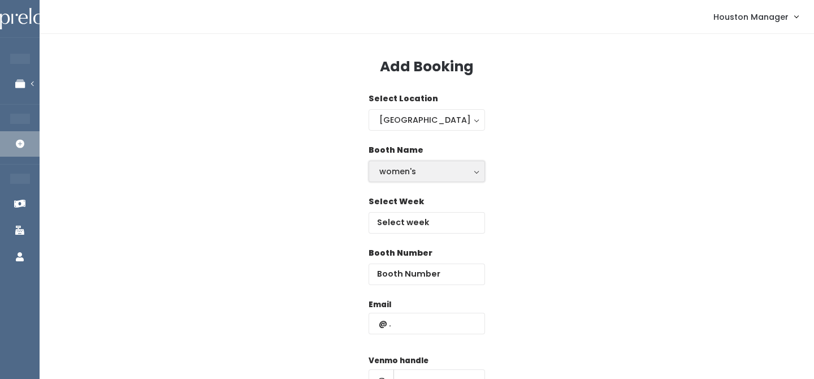
click at [420, 172] on div "women's" at bounding box center [426, 171] width 95 height 12
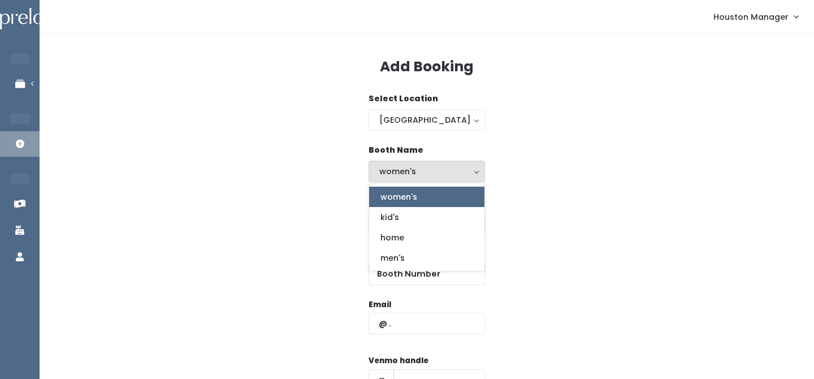
click at [410, 197] on span "women's" at bounding box center [398, 196] width 37 height 12
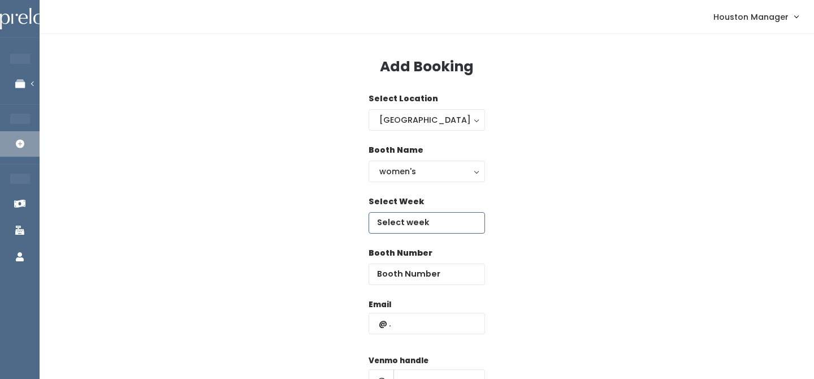
click at [403, 224] on input "text" at bounding box center [426, 222] width 116 height 21
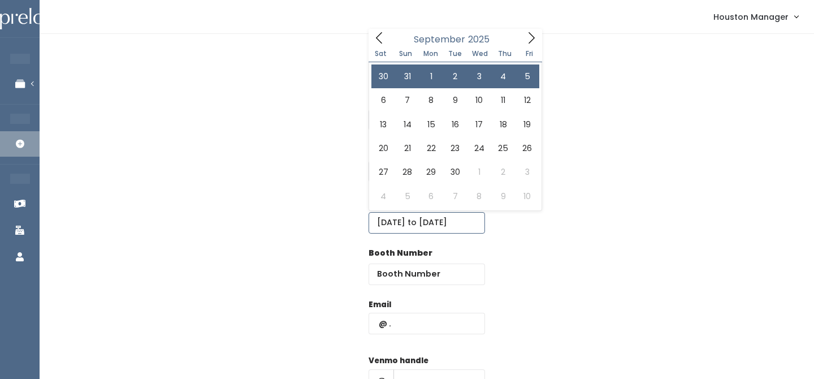
click at [407, 223] on input "August 30 to September 5" at bounding box center [426, 222] width 116 height 21
click at [380, 44] on icon at bounding box center [379, 38] width 12 height 12
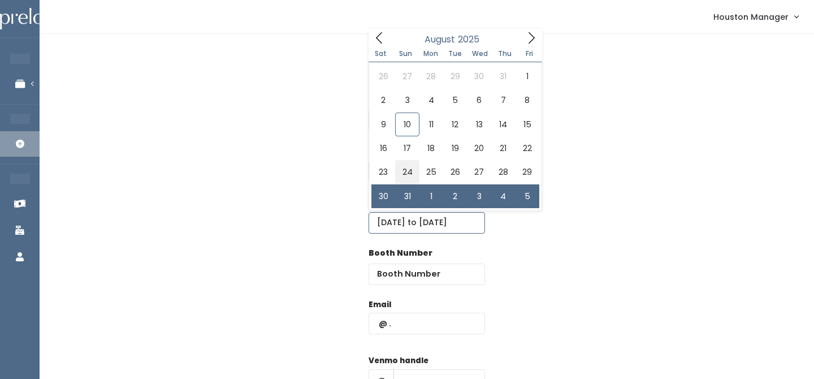
type input "August 23 to August 29"
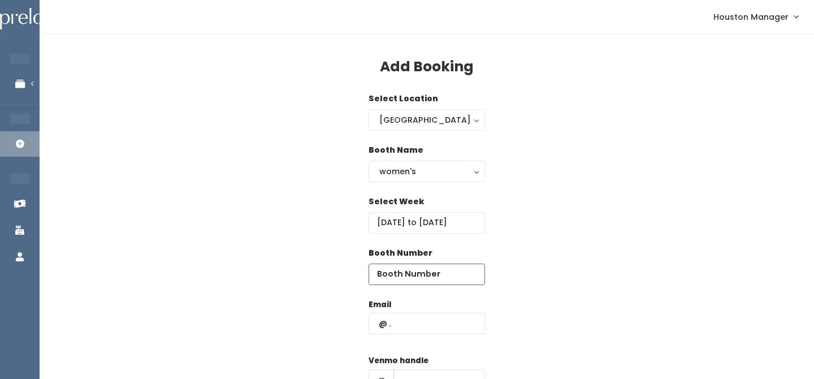
click at [401, 273] on input "number" at bounding box center [426, 273] width 116 height 21
type input "22"
paste input "laguneslizzeth@gmail.com"
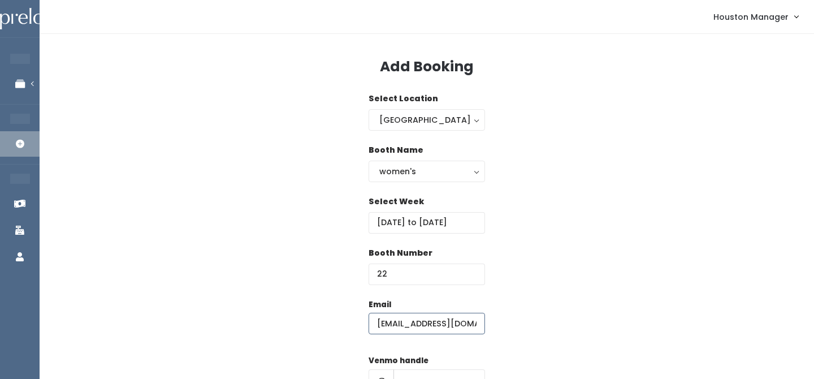
scroll to position [0, 11]
type input "laguneslizzeth@gmail.com"
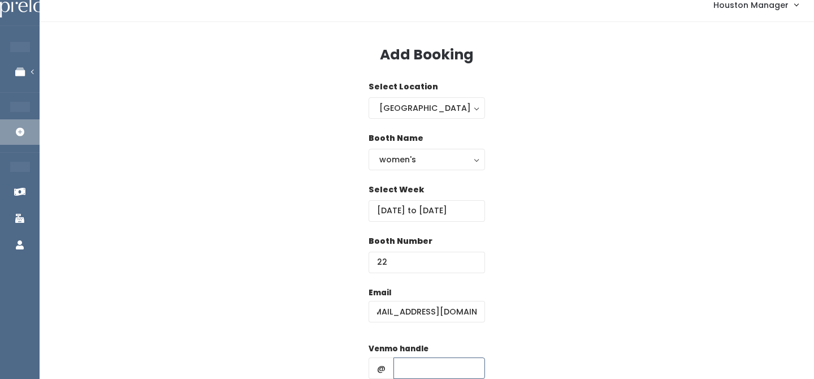
scroll to position [0, 0]
type input "x"
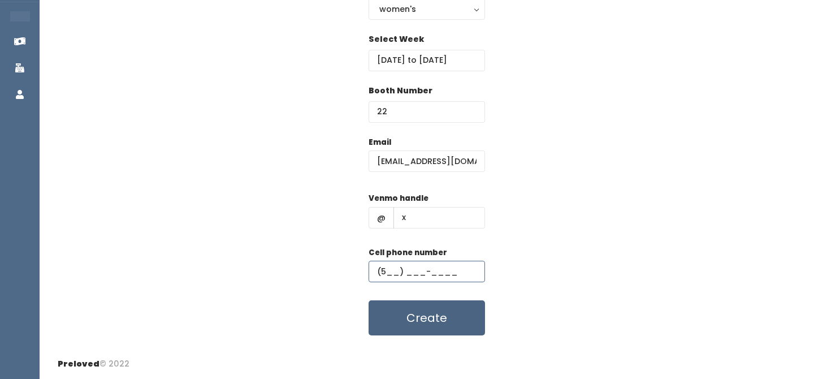
type input "(5__) ___-____"
click at [394, 311] on button "Create" at bounding box center [426, 317] width 116 height 35
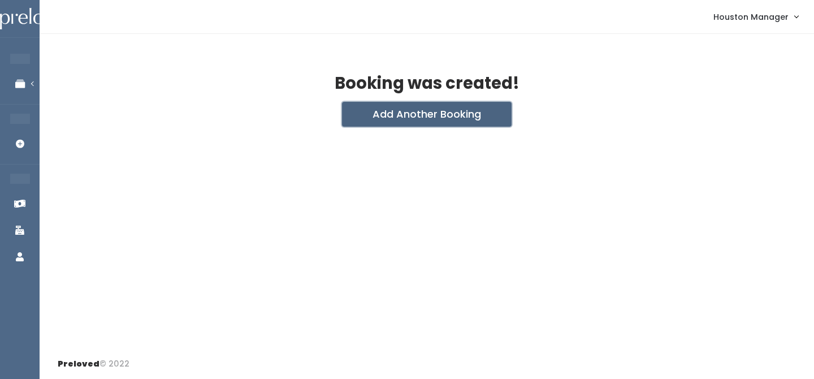
click at [392, 116] on button "Add Another Booking" at bounding box center [427, 114] width 170 height 25
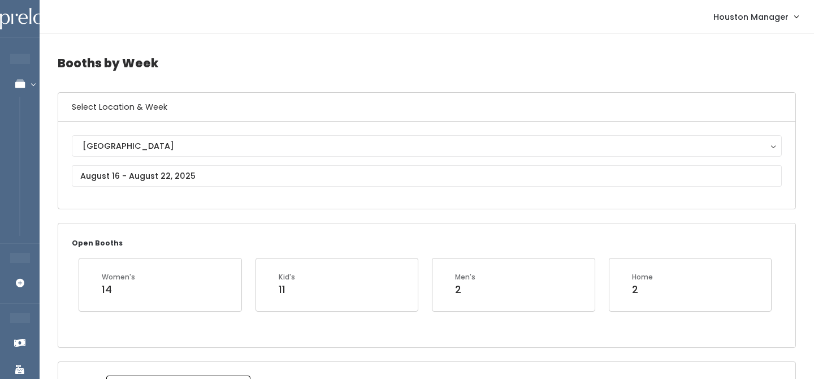
click at [198, 162] on div "Houston Houston" at bounding box center [427, 165] width 710 height 60
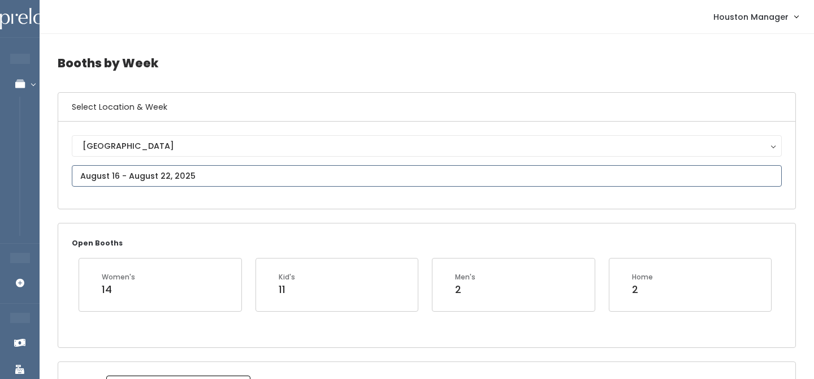
click at [183, 179] on input "text" at bounding box center [427, 175] width 710 height 21
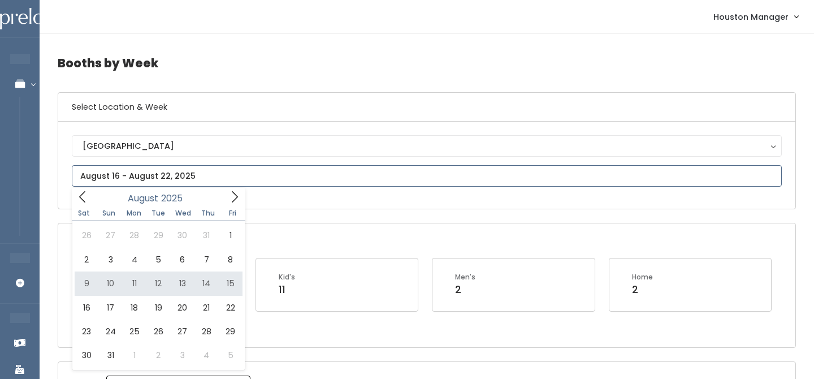
type input "[DATE] to [DATE]"
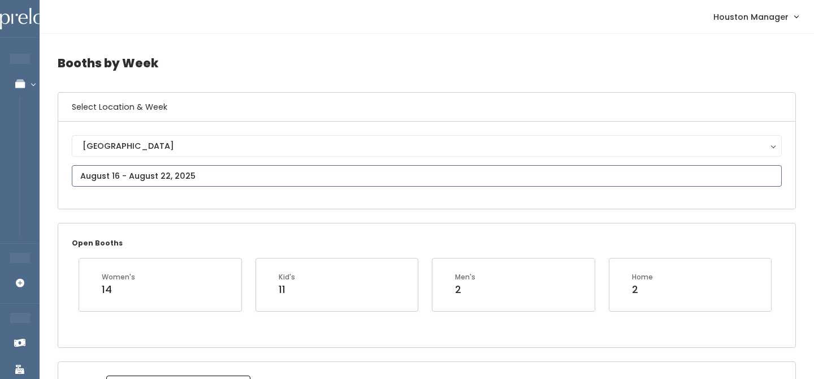
click at [140, 175] on input "text" at bounding box center [427, 175] width 710 height 21
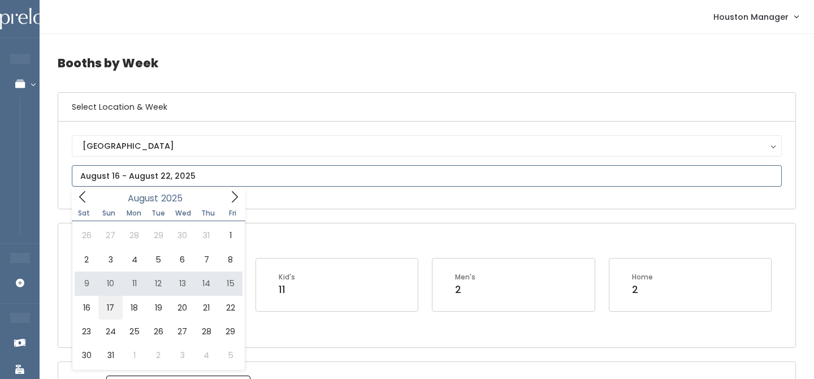
type input "August 16 to August 22"
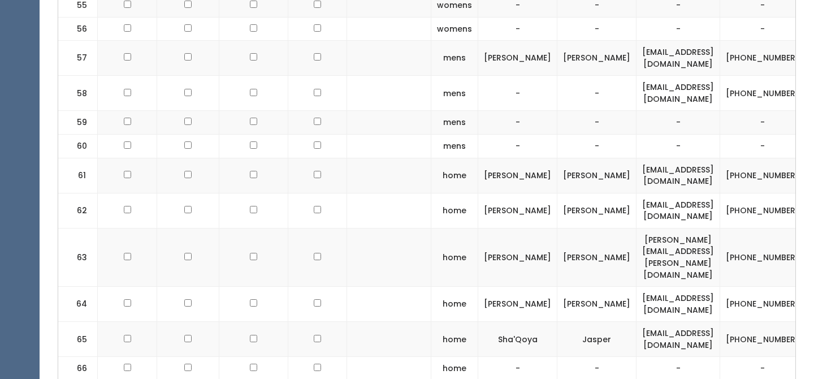
scroll to position [2179, 0]
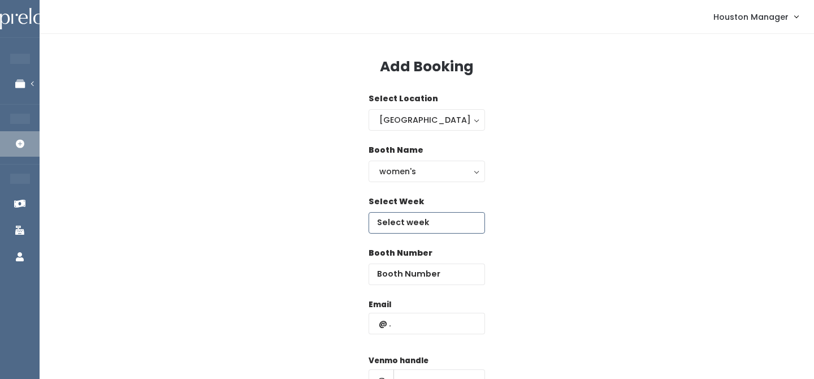
click at [383, 229] on input "text" at bounding box center [426, 222] width 116 height 21
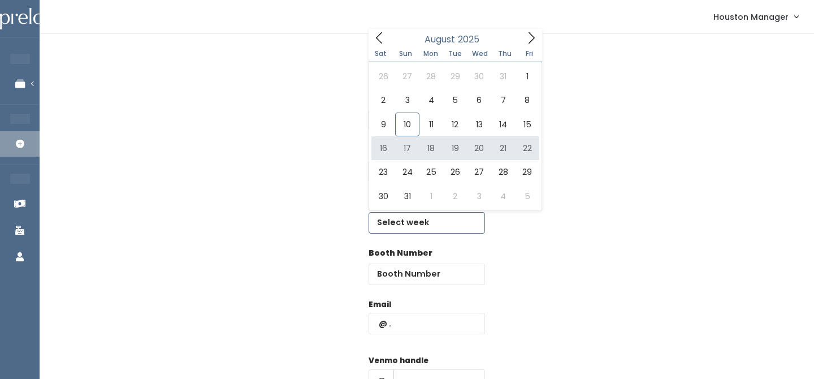
type input "[DATE] to [DATE]"
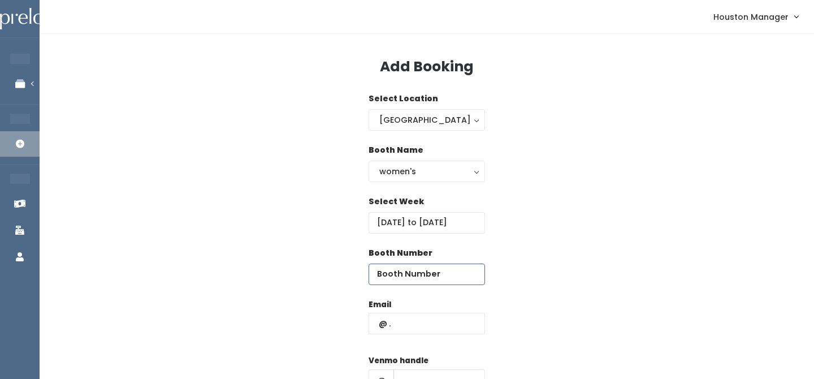
click at [392, 264] on input "number" at bounding box center [426, 273] width 116 height 21
type input "67"
paste input "[EMAIL_ADDRESS][DOMAIN_NAME]"
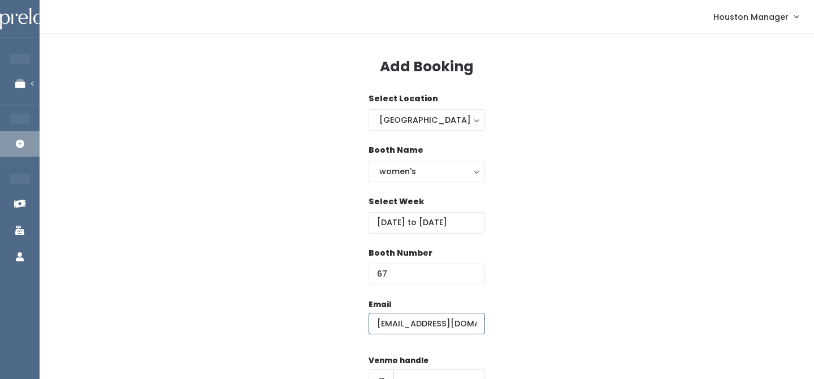
scroll to position [0, 11]
type input "[EMAIL_ADDRESS][DOMAIN_NAME]"
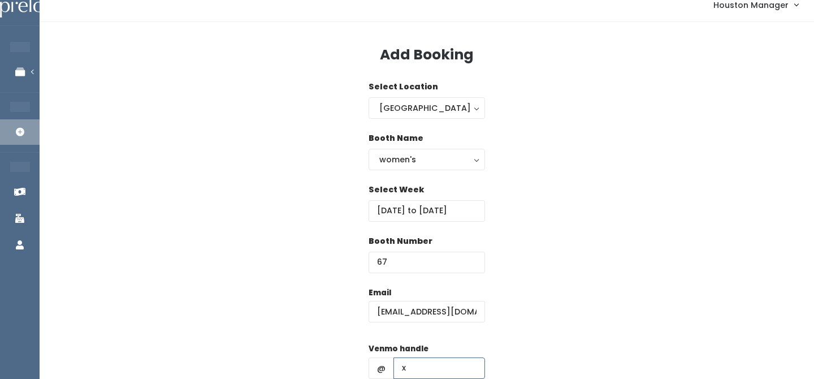
type input "x"
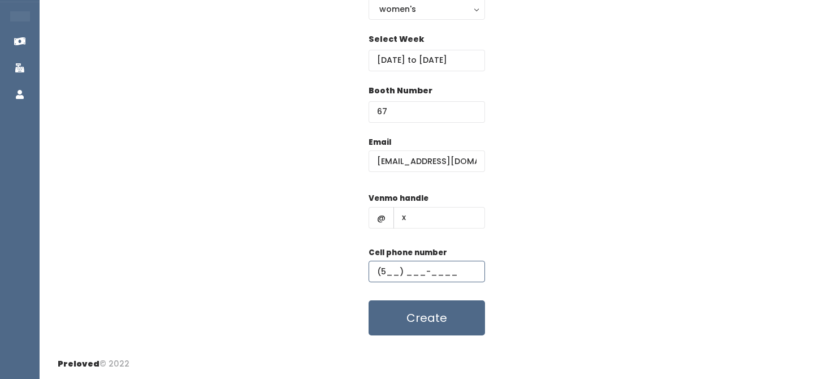
type input "(5__) ___-____"
click at [416, 157] on input "[EMAIL_ADDRESS][DOMAIN_NAME]" at bounding box center [426, 160] width 116 height 21
click at [416, 157] on input "laguneslizzeth@gmail.com" at bounding box center [426, 160] width 116 height 21
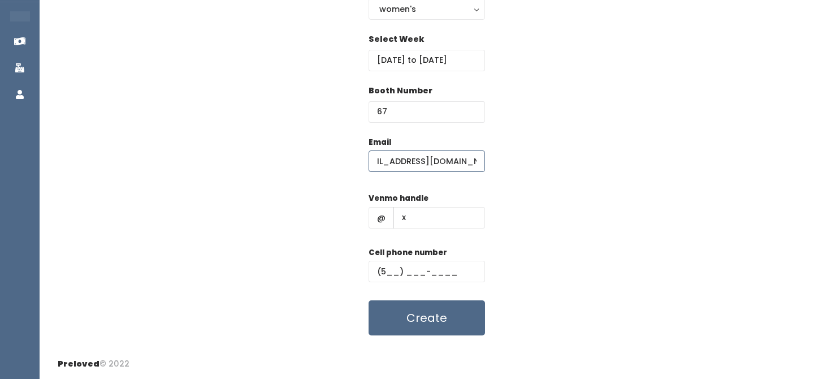
type input "[EMAIL_ADDRESS][DOMAIN_NAME]"
click at [538, 229] on div "Email gallegoseponine@gmail.com Venmo handle @ x Cell phone number (5__) ___-__…" at bounding box center [427, 235] width 738 height 199
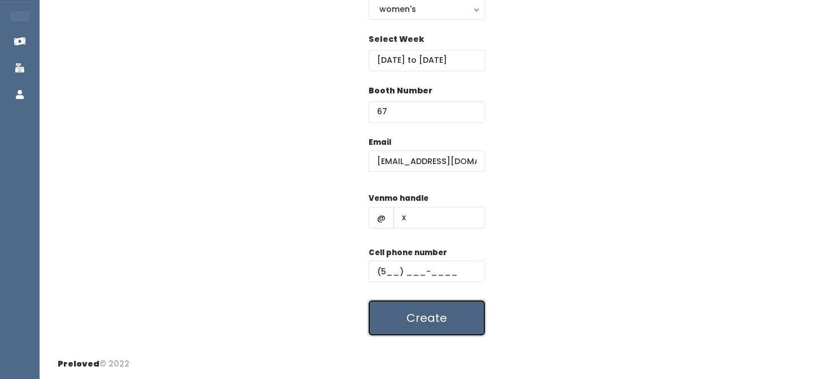
click at [431, 301] on button "Create" at bounding box center [426, 317] width 116 height 35
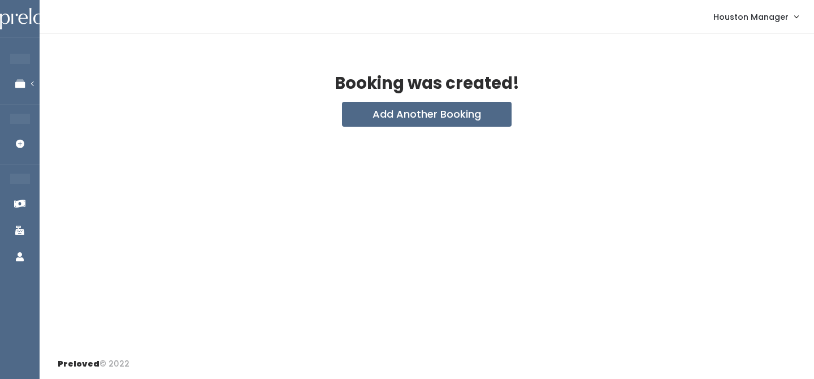
click at [377, 128] on div "Booking was created! Add Another Booking" at bounding box center [427, 191] width 774 height 315
click at [380, 123] on button "Add Another Booking" at bounding box center [427, 114] width 170 height 25
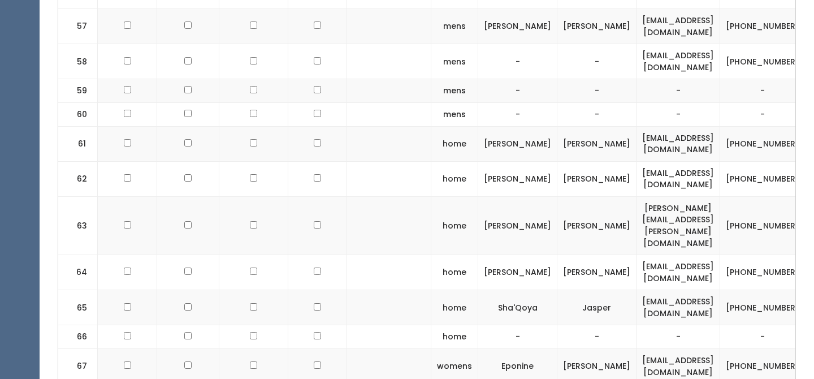
checkbox input "true"
click at [131, 349] on td at bounding box center [127, 366] width 59 height 35
checkbox input "true"
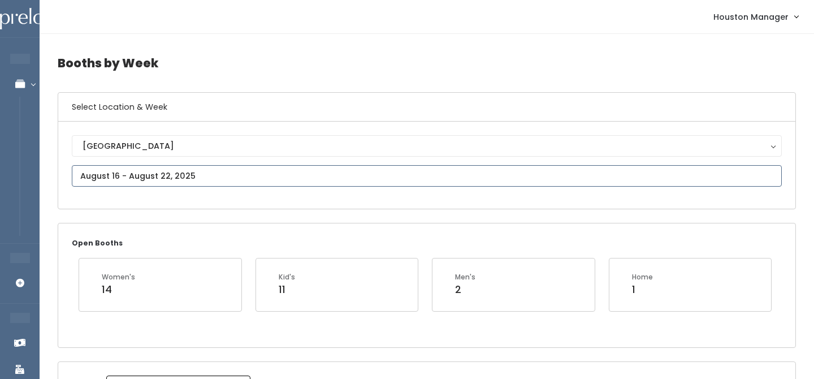
click at [154, 173] on input "text" at bounding box center [427, 175] width 710 height 21
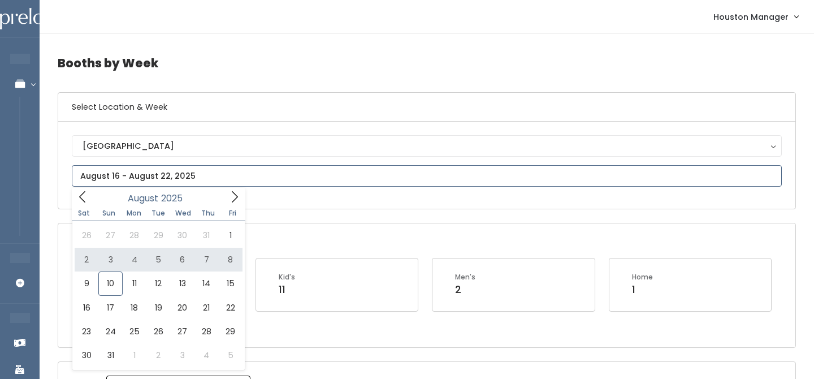
click at [235, 192] on icon at bounding box center [234, 196] width 12 height 12
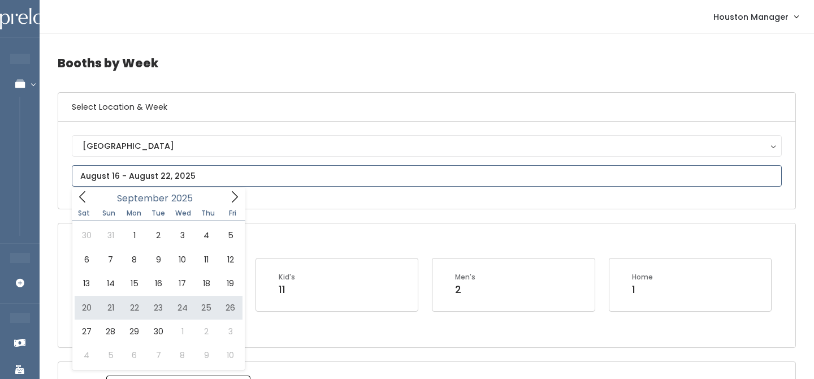
type input "[DATE] to [DATE]"
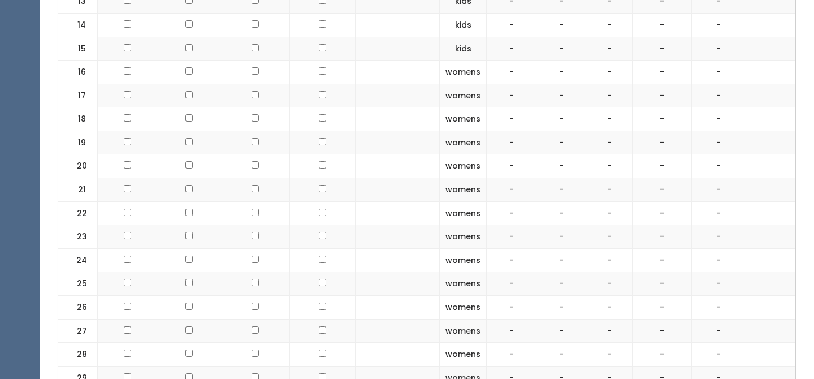
scroll to position [756, 0]
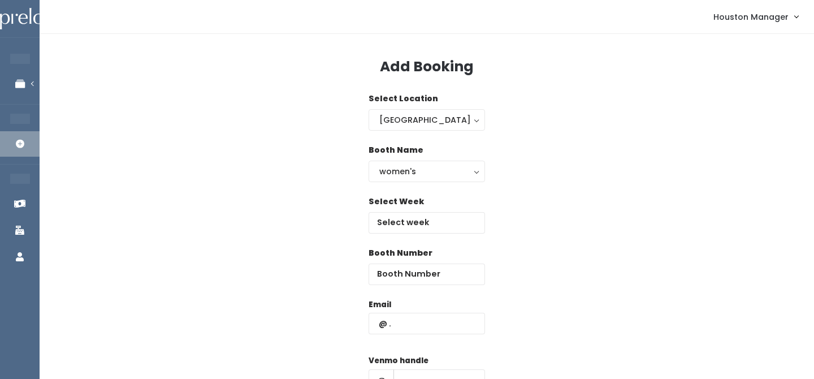
click at [405, 207] on label "Select Week" at bounding box center [395, 202] width 55 height 12
click at [398, 215] on input "text" at bounding box center [426, 222] width 116 height 21
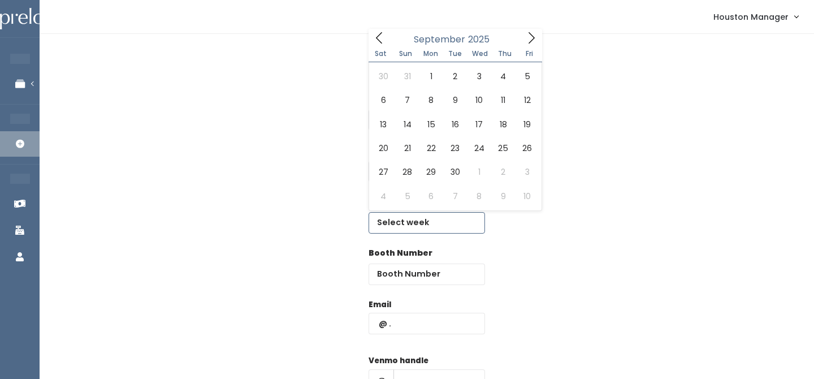
click at [531, 41] on icon at bounding box center [531, 37] width 6 height 11
type input "September 20 to September 26"
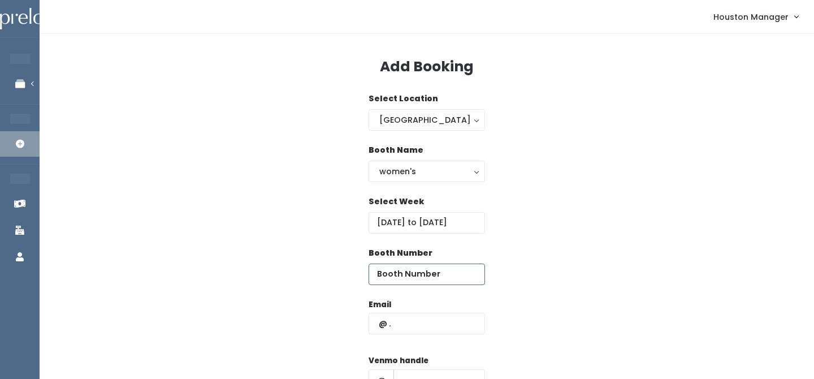
click at [398, 274] on input "number" at bounding box center [426, 273] width 116 height 21
type input "22"
type input "gallegoseponine@gmail.com"
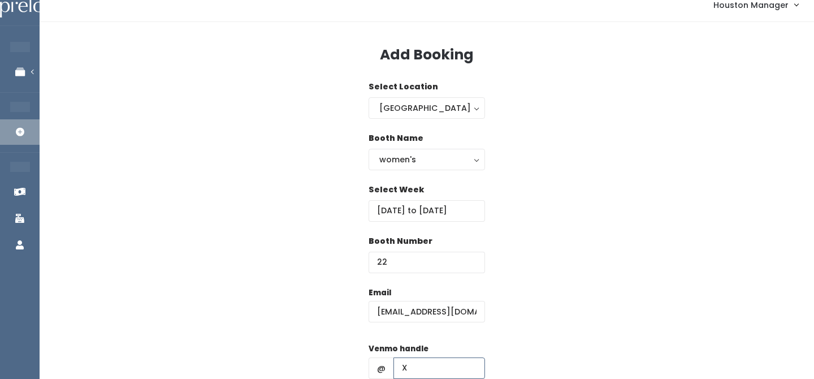
type input "X"
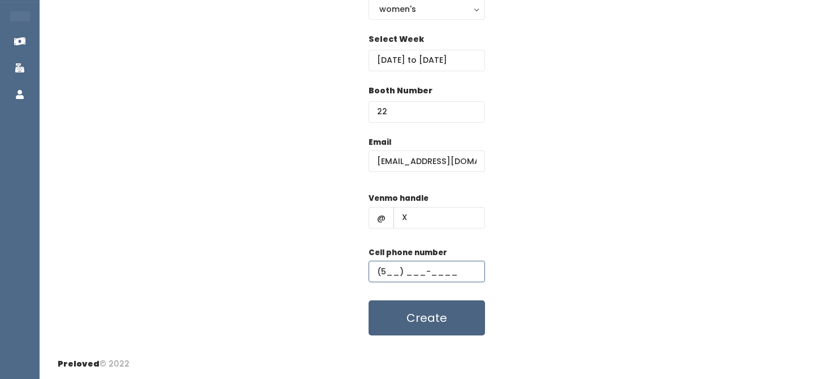
type input "(5__) ___-____"
click at [426, 328] on button "Create" at bounding box center [426, 317] width 116 height 35
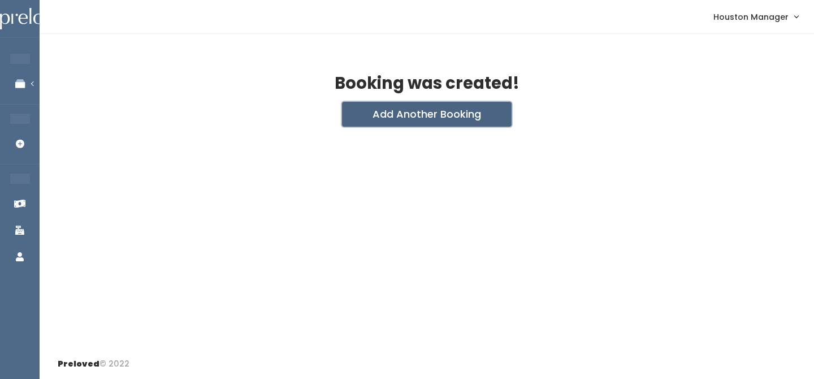
click at [360, 106] on button "Add Another Booking" at bounding box center [427, 114] width 170 height 25
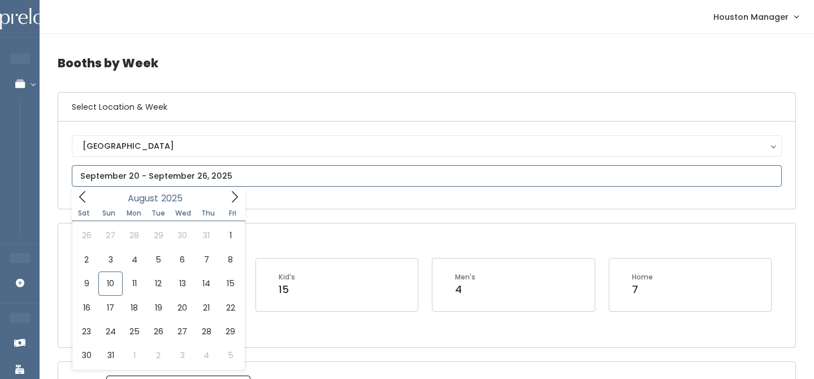
click at [114, 176] on input "text" at bounding box center [427, 175] width 710 height 21
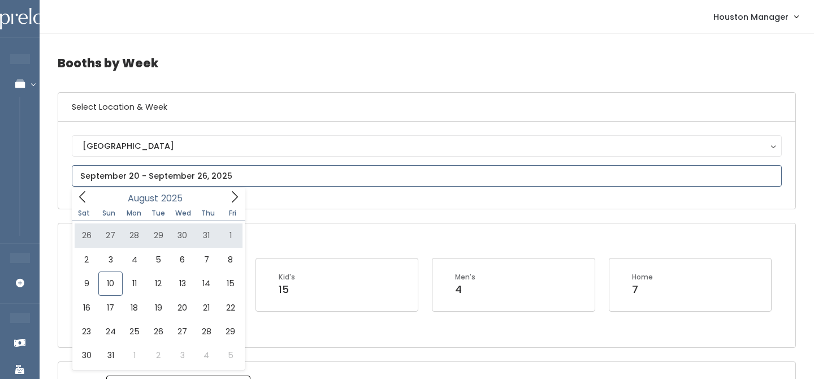
click at [229, 205] on span at bounding box center [234, 197] width 21 height 18
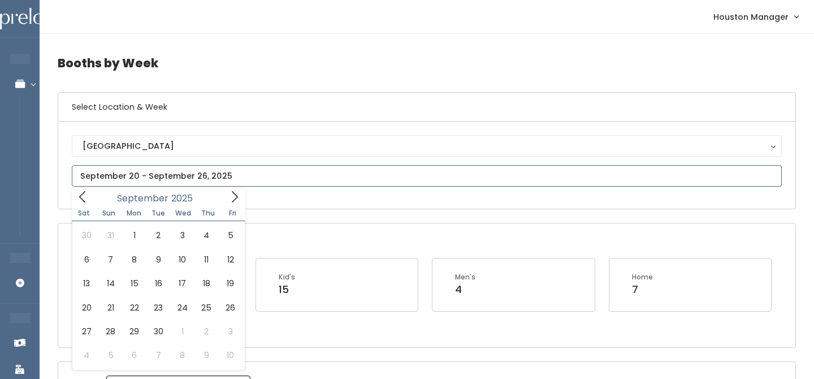
click at [229, 205] on span at bounding box center [234, 197] width 21 height 18
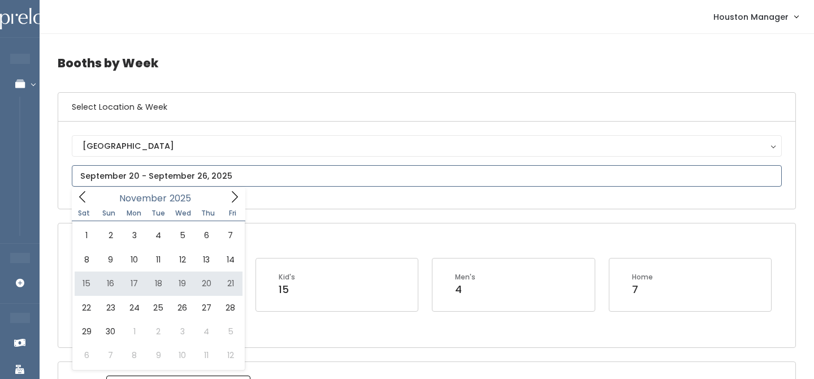
type input "November 15 to November 21"
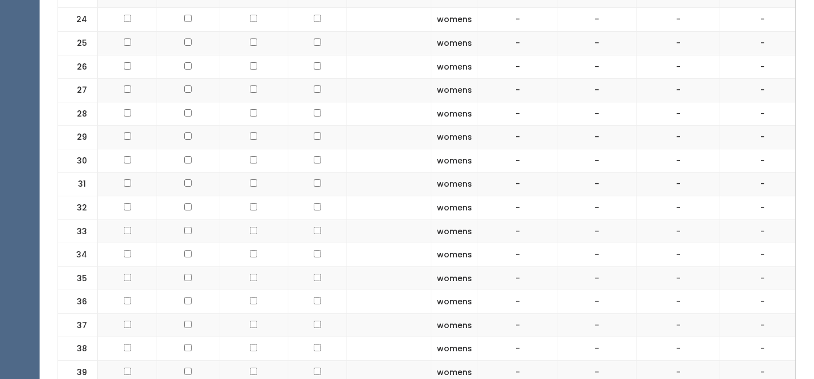
scroll to position [1300, 0]
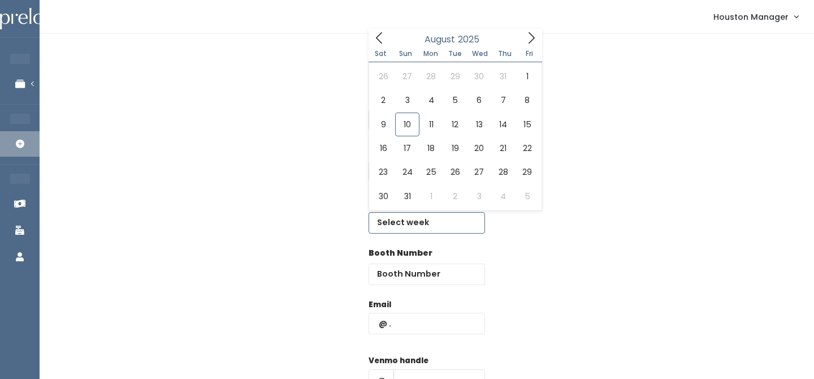
click at [392, 227] on input "text" at bounding box center [426, 222] width 116 height 21
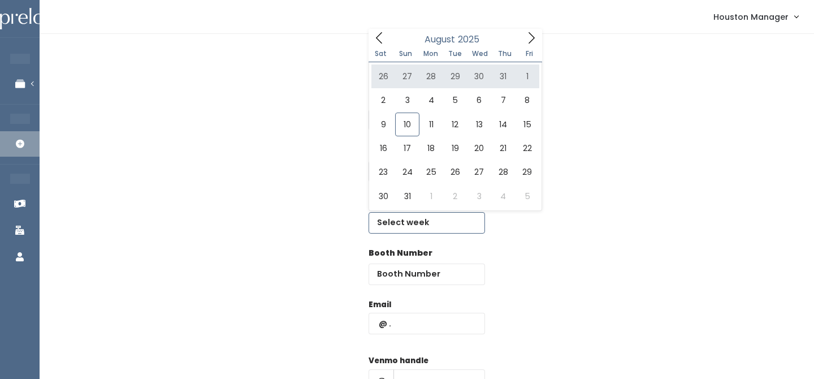
click at [533, 37] on icon at bounding box center [531, 38] width 12 height 12
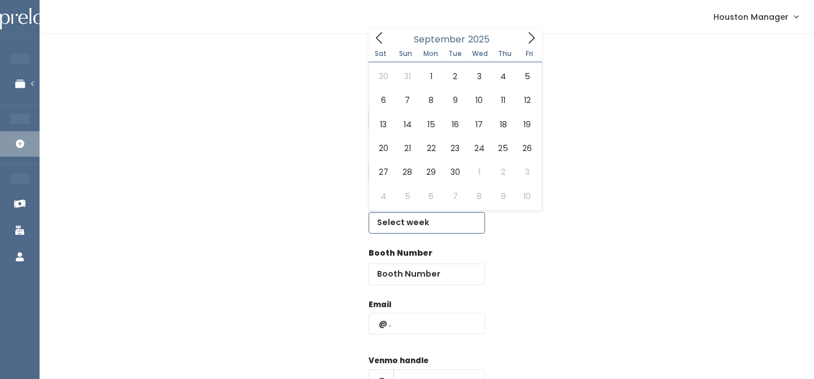
click at [533, 37] on icon at bounding box center [531, 38] width 12 height 12
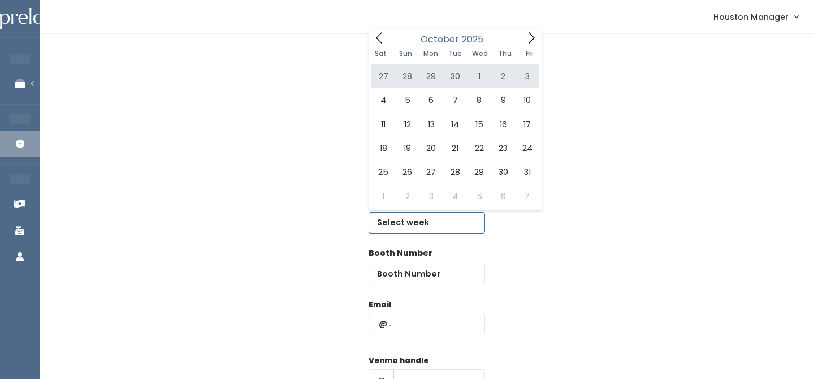
click at [531, 40] on icon at bounding box center [531, 37] width 6 height 11
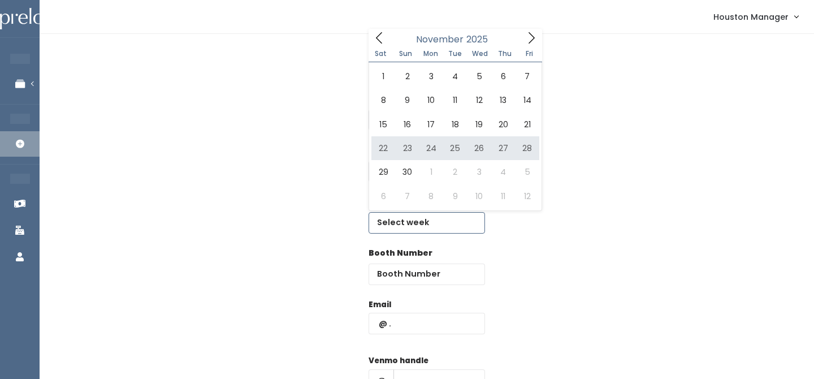
type input "November 15 to November 21"
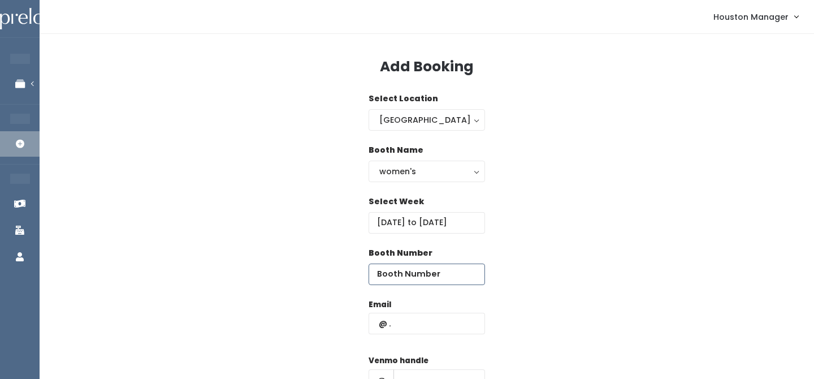
click at [410, 264] on input "number" at bounding box center [426, 273] width 116 height 21
type input "22"
paste input "laguneslizzeth@gmail.com"
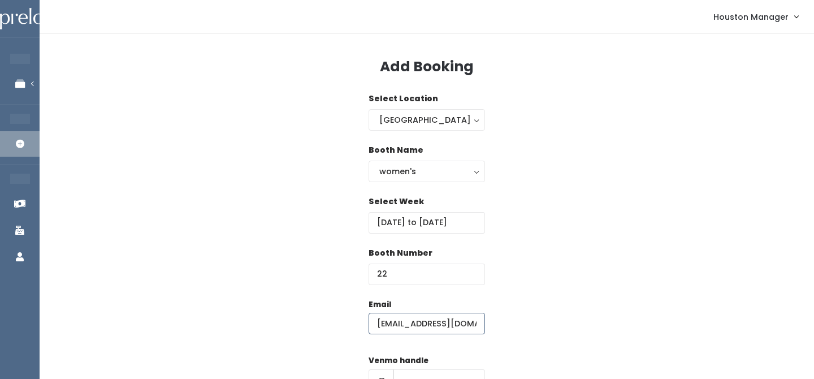
scroll to position [0, 11]
type input "laguneslizzeth@gmail.com"
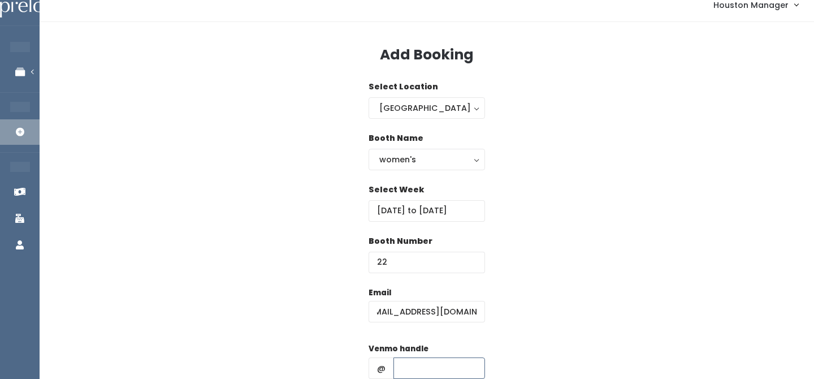
scroll to position [0, 0]
type input "X"
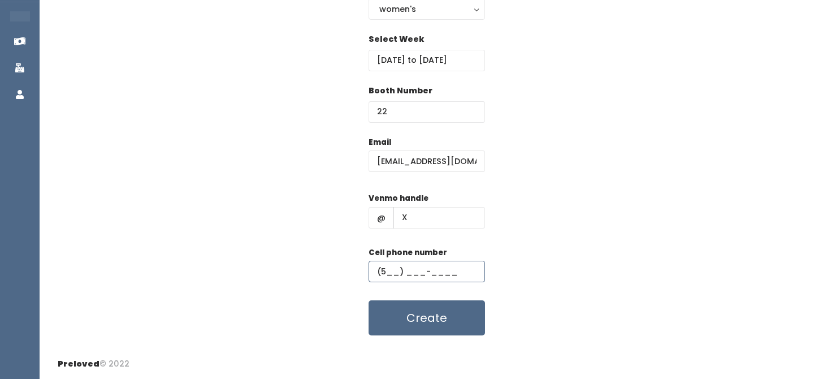
type input "(5__) ___-____"
click at [432, 171] on input "laguneslizzeth@gmail.com" at bounding box center [426, 160] width 116 height 21
click at [432, 164] on input "laguneslizzeth@gmail.com" at bounding box center [426, 160] width 116 height 21
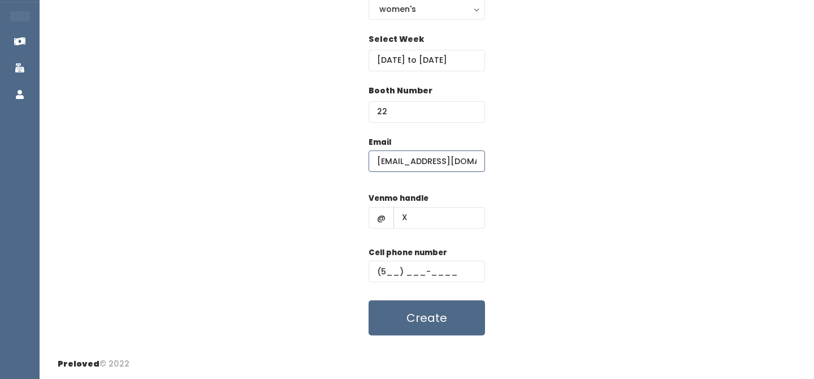
click at [432, 164] on input "laguneslizzeth@gmail.com" at bounding box center [426, 160] width 116 height 21
type input "GALLEGOSEPONINE@GMAIL.COM"
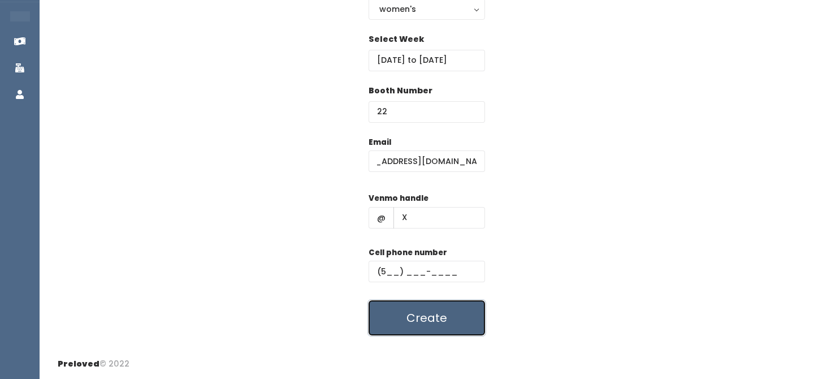
scroll to position [0, 0]
click at [416, 322] on button "Create" at bounding box center [426, 317] width 116 height 35
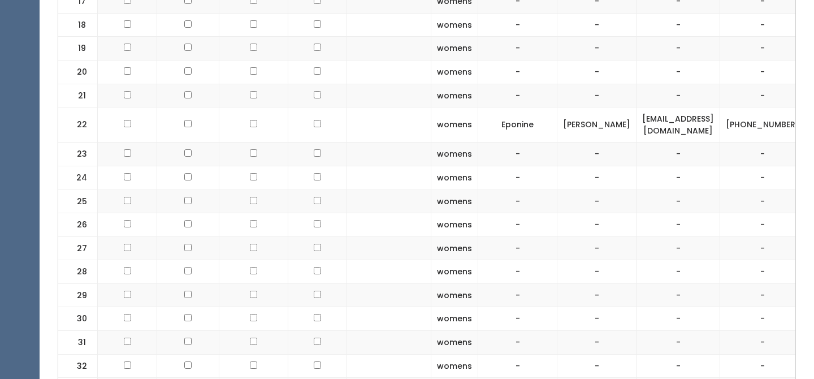
scroll to position [862, 0]
